Goal: Navigation & Orientation: Find specific page/section

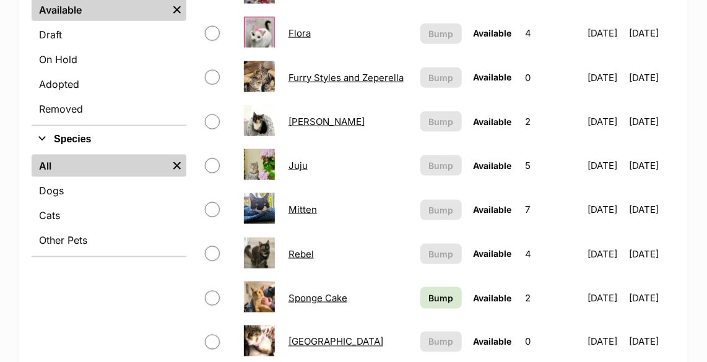
scroll to position [506, 0]
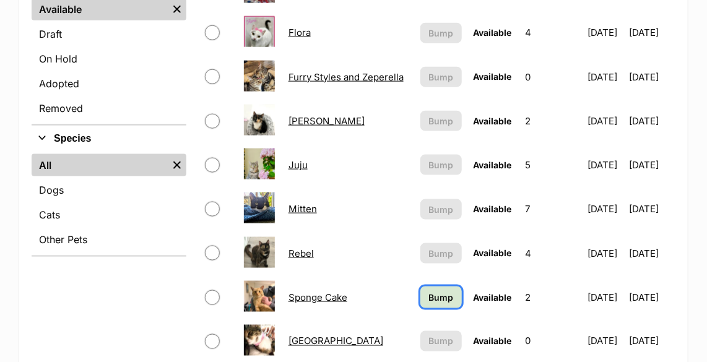
click at [435, 296] on span "Bump" at bounding box center [441, 297] width 25 height 13
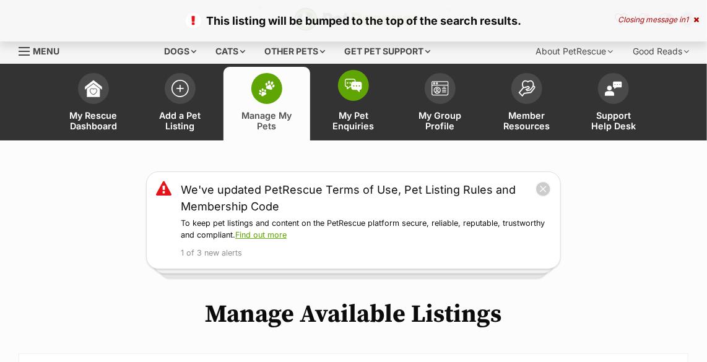
click at [358, 77] on span at bounding box center [353, 85] width 31 height 31
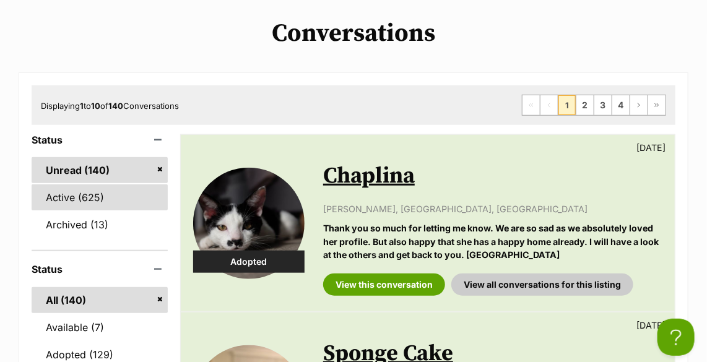
click at [104, 200] on link "Active (625)" at bounding box center [100, 197] width 136 height 26
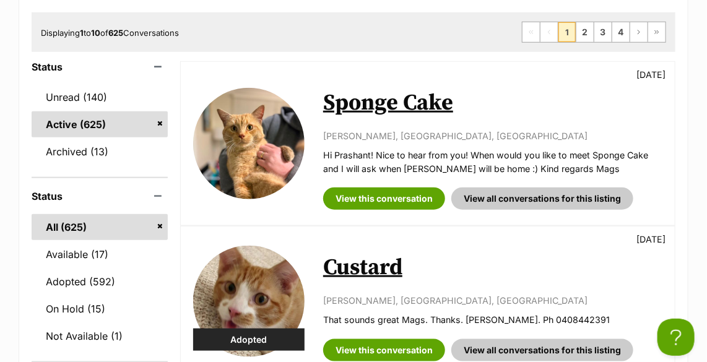
scroll to position [506, 0]
